Goal: Navigation & Orientation: Find specific page/section

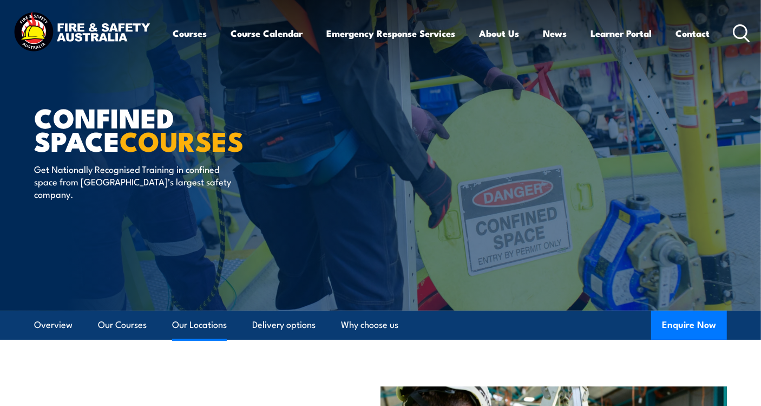
click at [207, 328] on link "Our Locations" at bounding box center [199, 324] width 55 height 29
click at [270, 30] on link "Course Calendar" at bounding box center [267, 33] width 72 height 29
click at [207, 319] on link "Our Locations" at bounding box center [199, 324] width 55 height 29
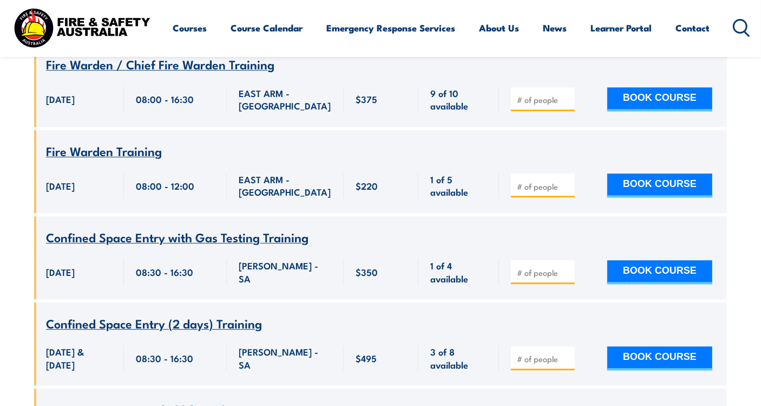
scroll to position [1805, 0]
